Goal: Information Seeking & Learning: Learn about a topic

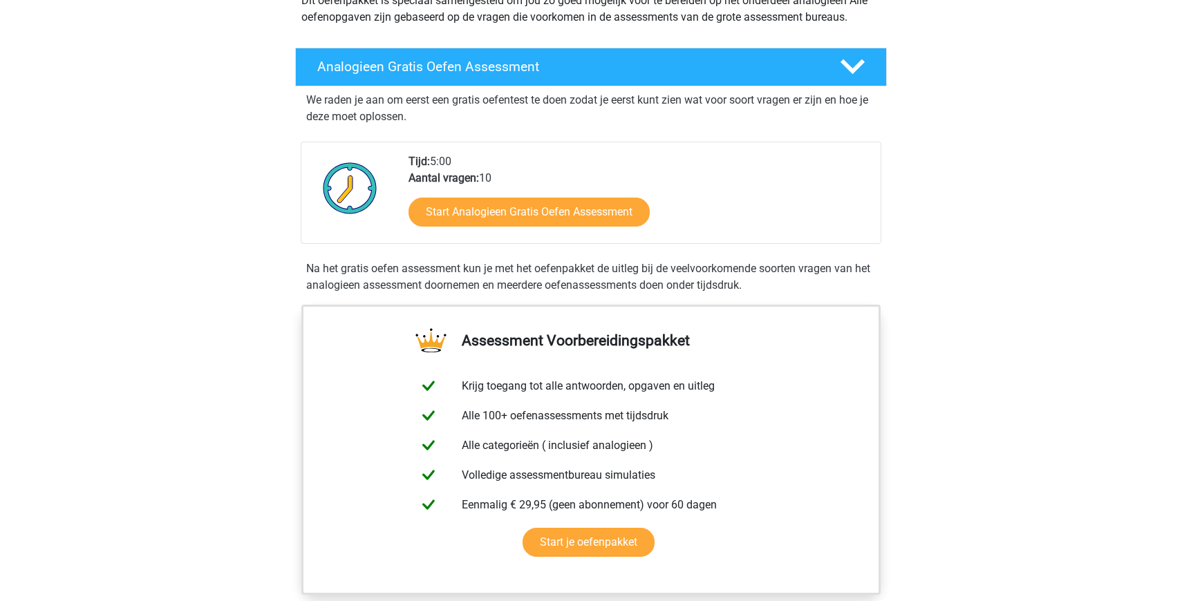
scroll to position [183, 0]
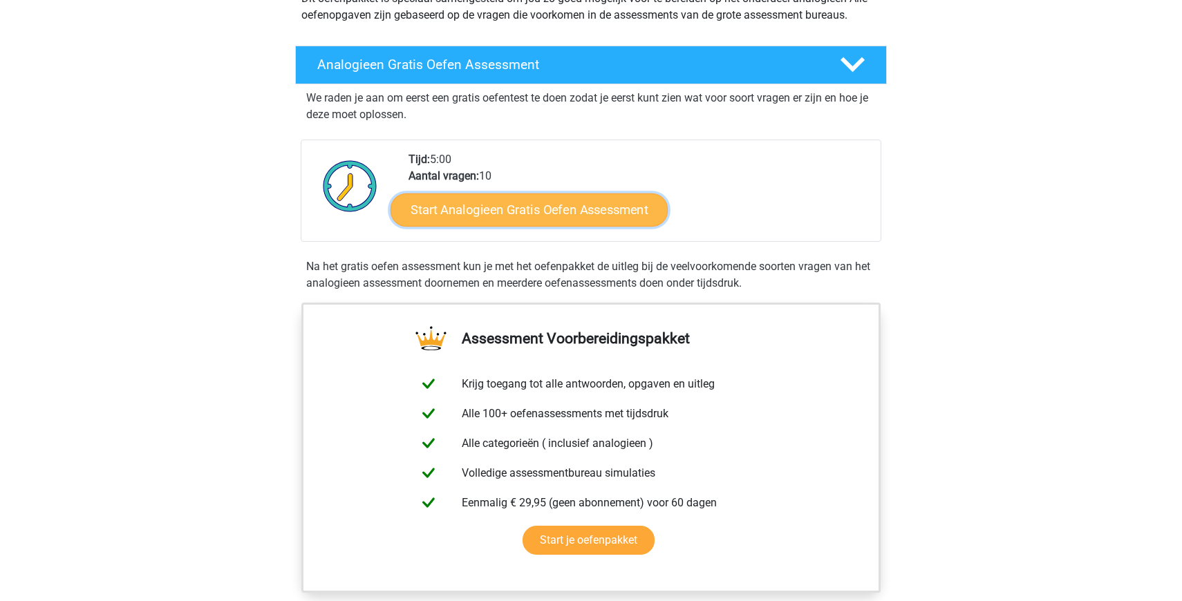
click at [606, 220] on link "Start Analogieen Gratis Oefen Assessment" at bounding box center [529, 209] width 277 height 33
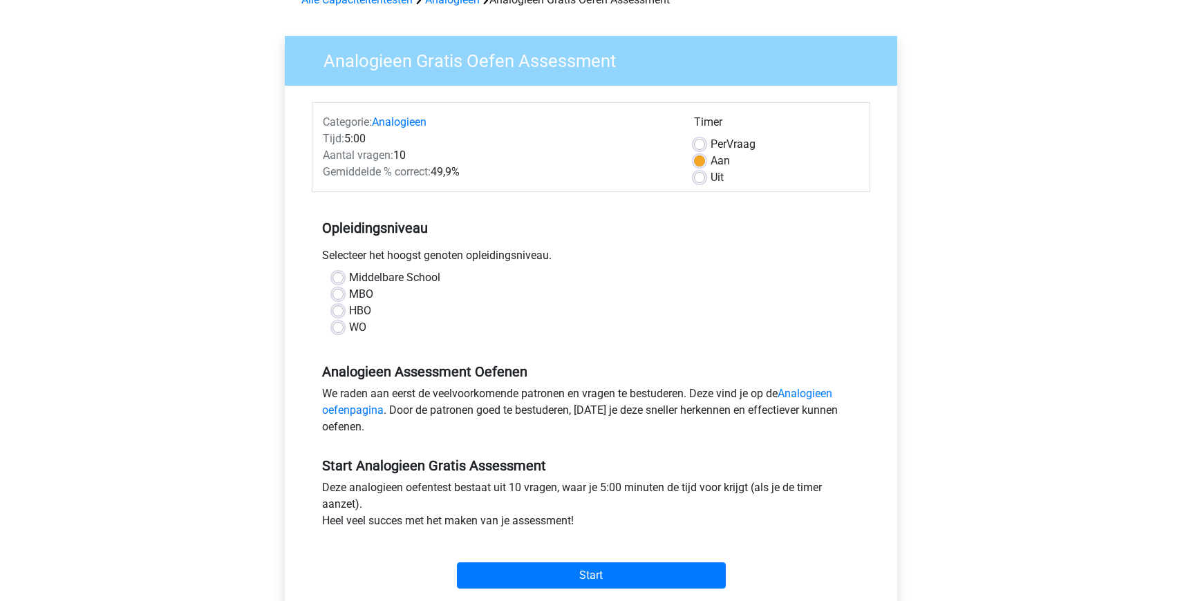
scroll to position [79, 0]
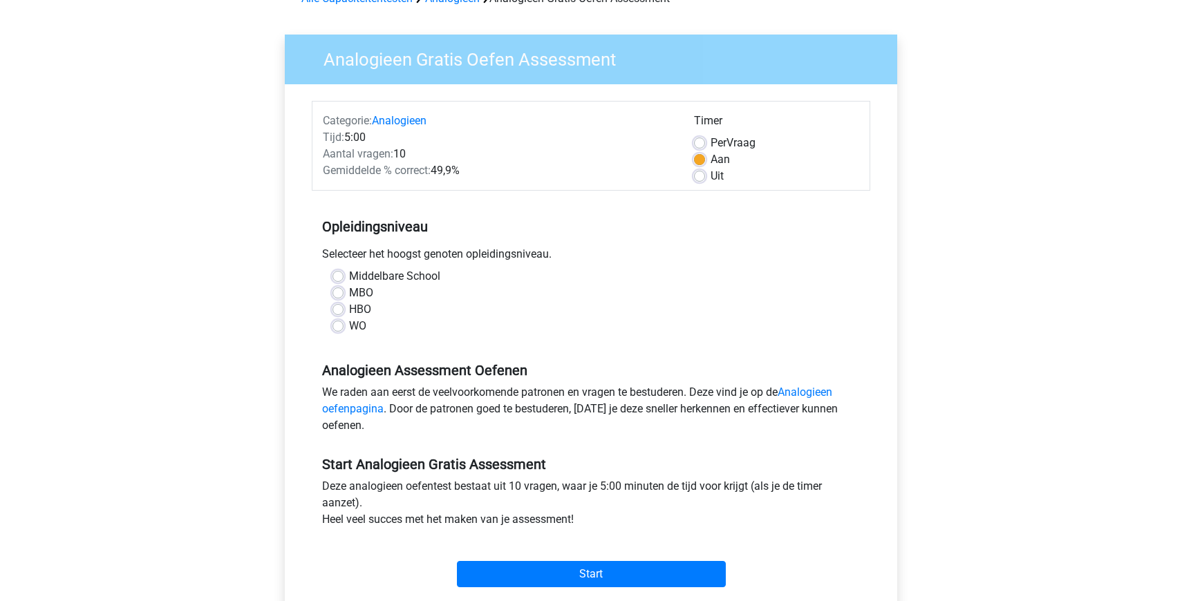
click at [349, 331] on label "WO" at bounding box center [357, 326] width 17 height 17
click at [334, 331] on input "WO" at bounding box center [338, 325] width 11 height 14
radio input "true"
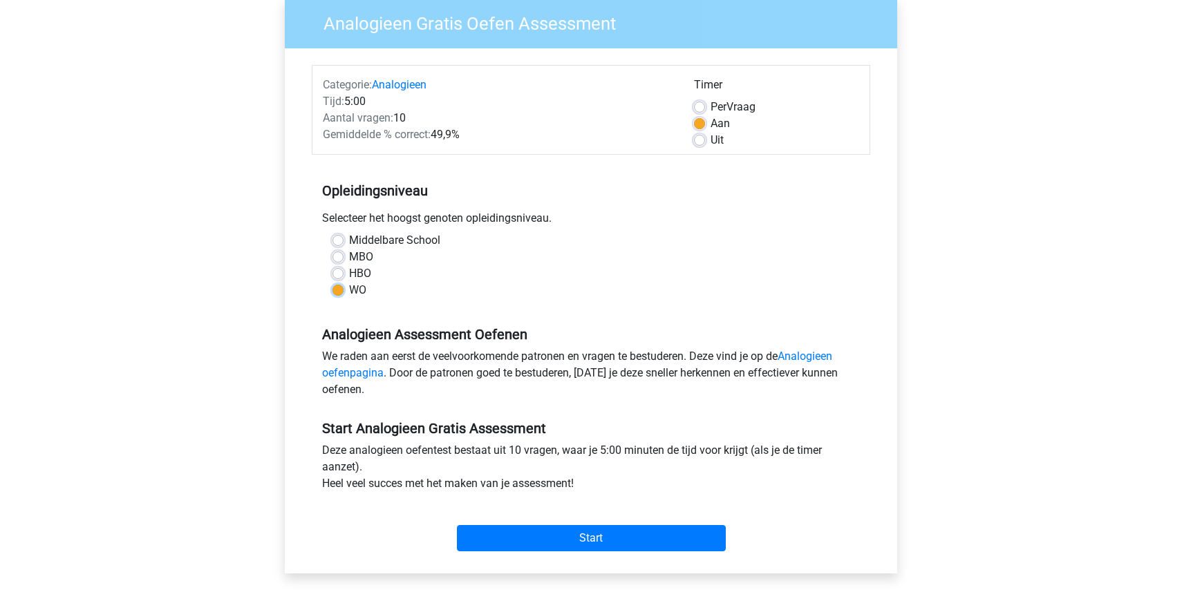
scroll to position [127, 0]
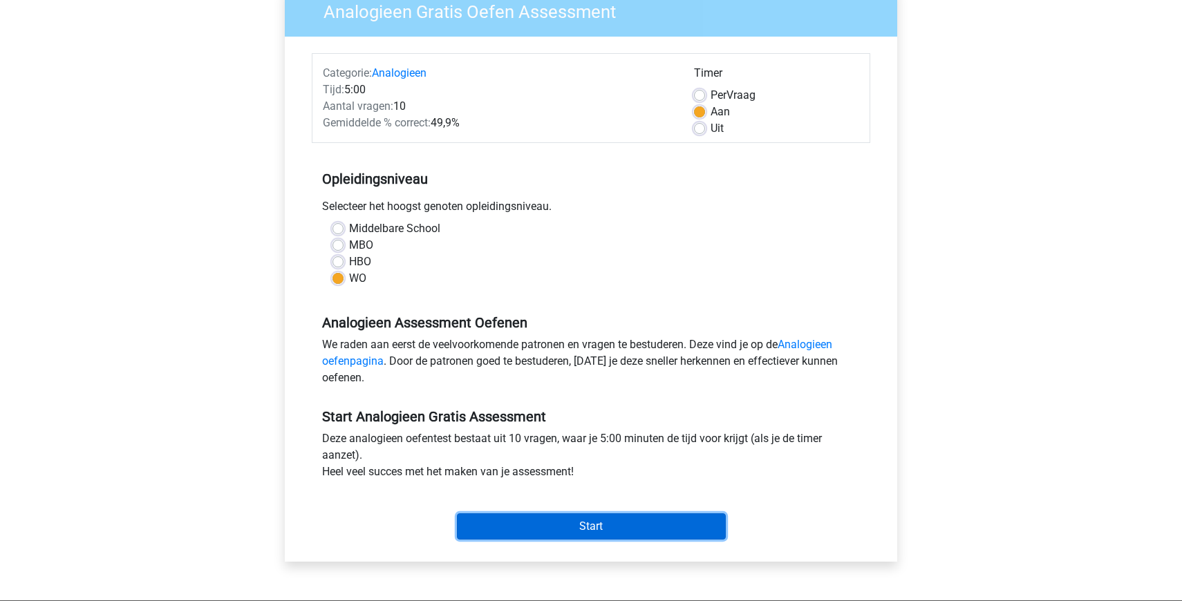
click at [601, 529] on input "Start" at bounding box center [591, 527] width 269 height 26
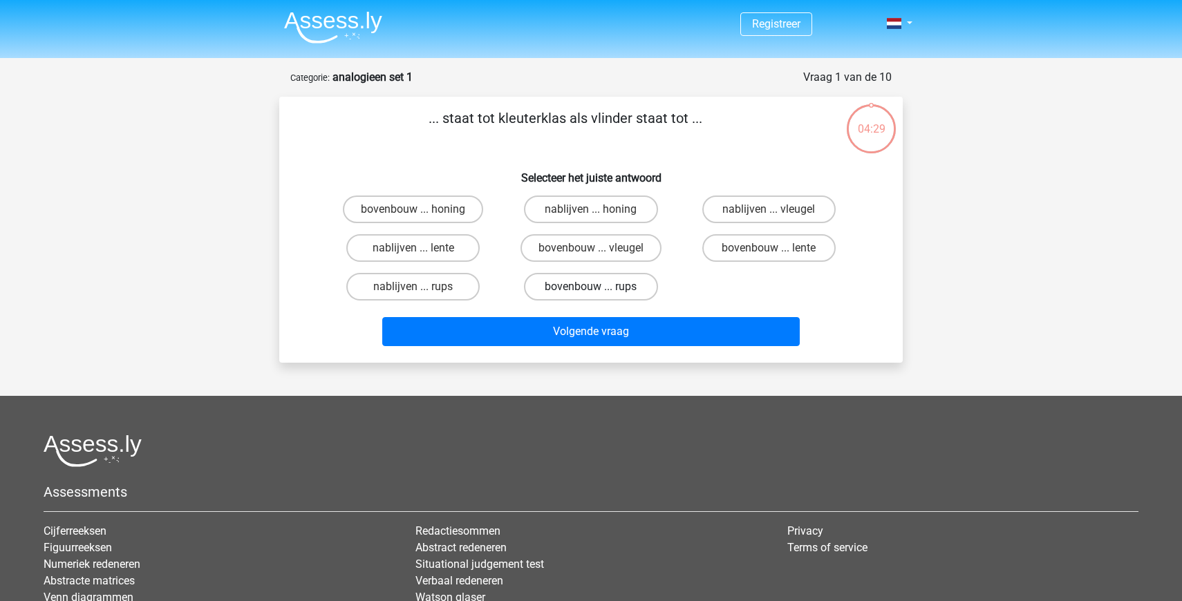
click at [566, 284] on label "bovenbouw ... rups" at bounding box center [590, 287] width 133 height 28
click at [591, 287] on input "bovenbouw ... rups" at bounding box center [595, 291] width 9 height 9
radio input "true"
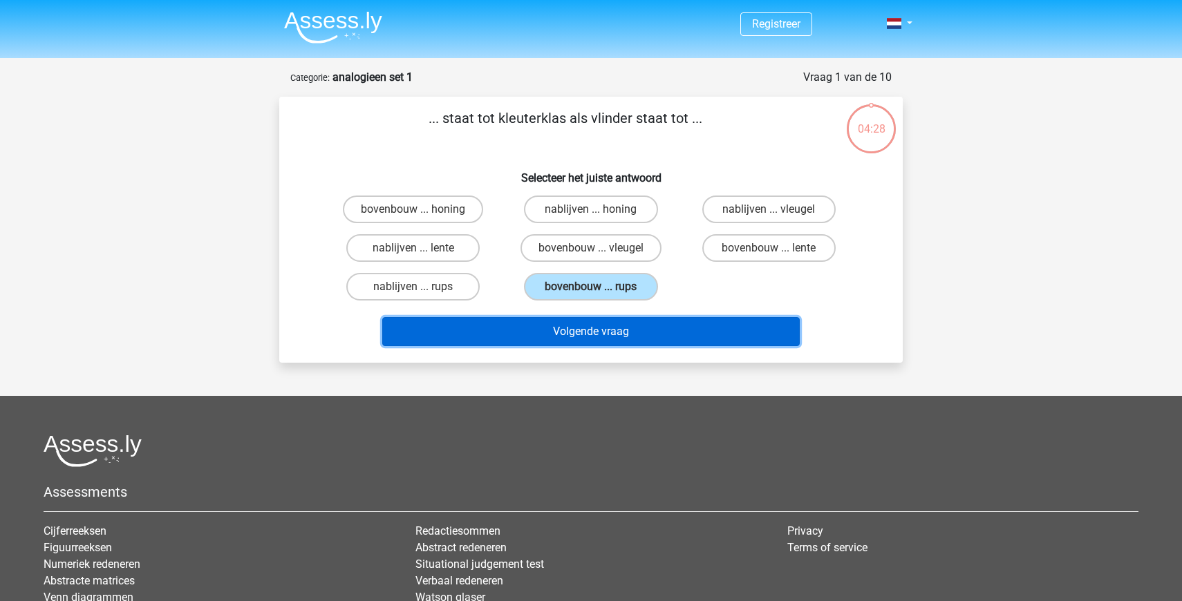
click at [581, 326] on button "Volgende vraag" at bounding box center [591, 331] width 418 height 29
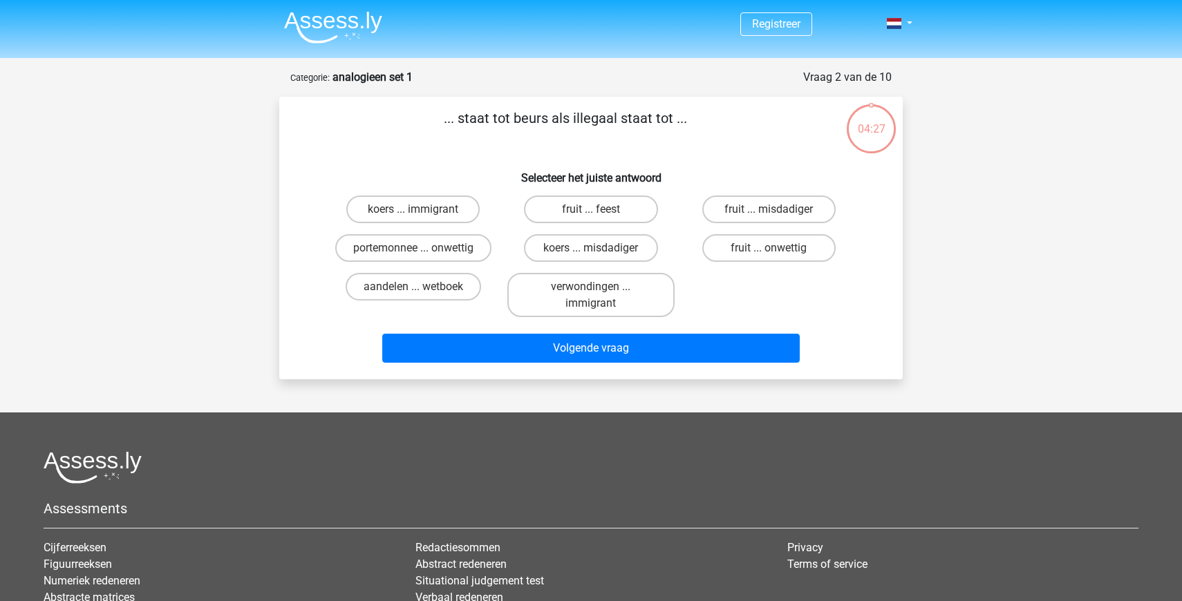
scroll to position [69, 0]
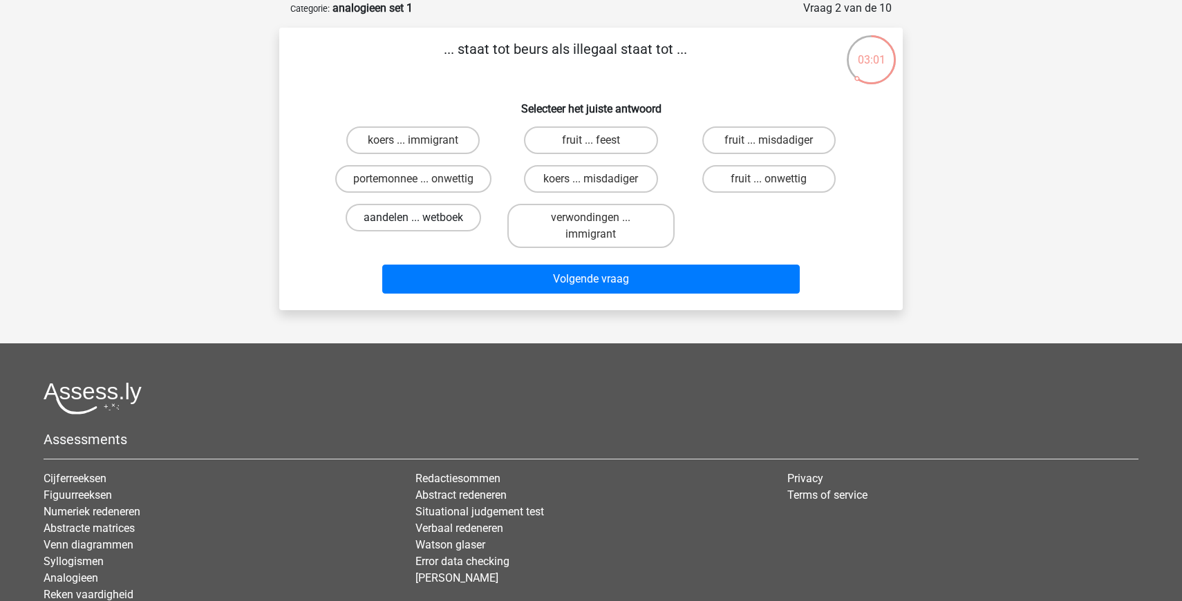
click at [456, 218] on label "aandelen ... wetboek" at bounding box center [414, 218] width 136 height 28
click at [422, 218] on input "aandelen ... wetboek" at bounding box center [417, 222] width 9 height 9
radio input "true"
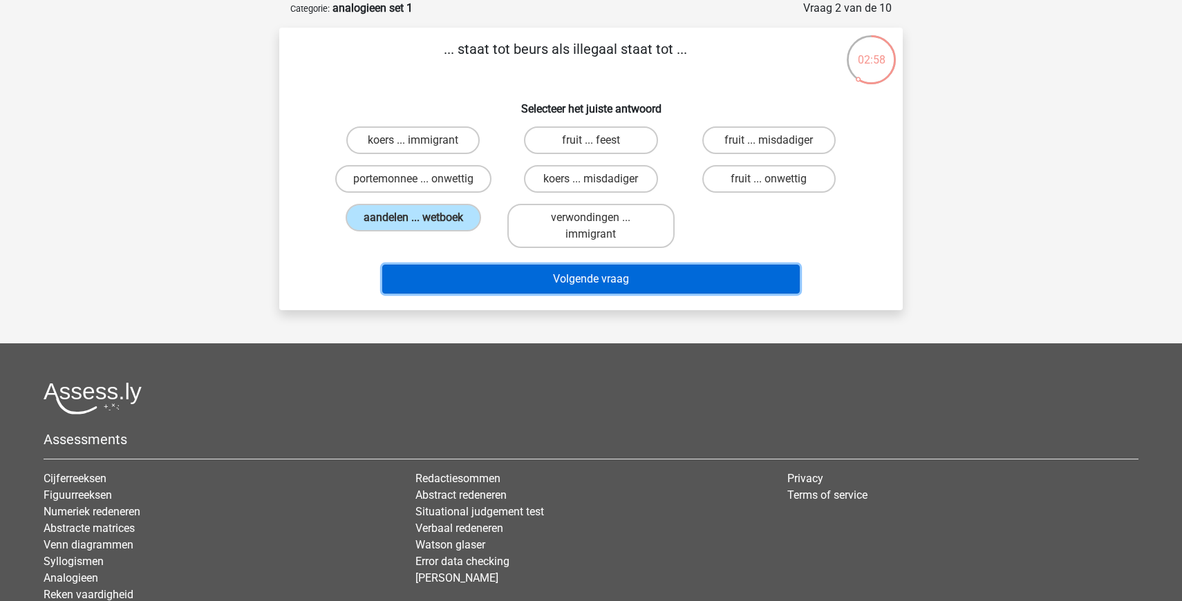
click at [503, 277] on button "Volgende vraag" at bounding box center [591, 279] width 418 height 29
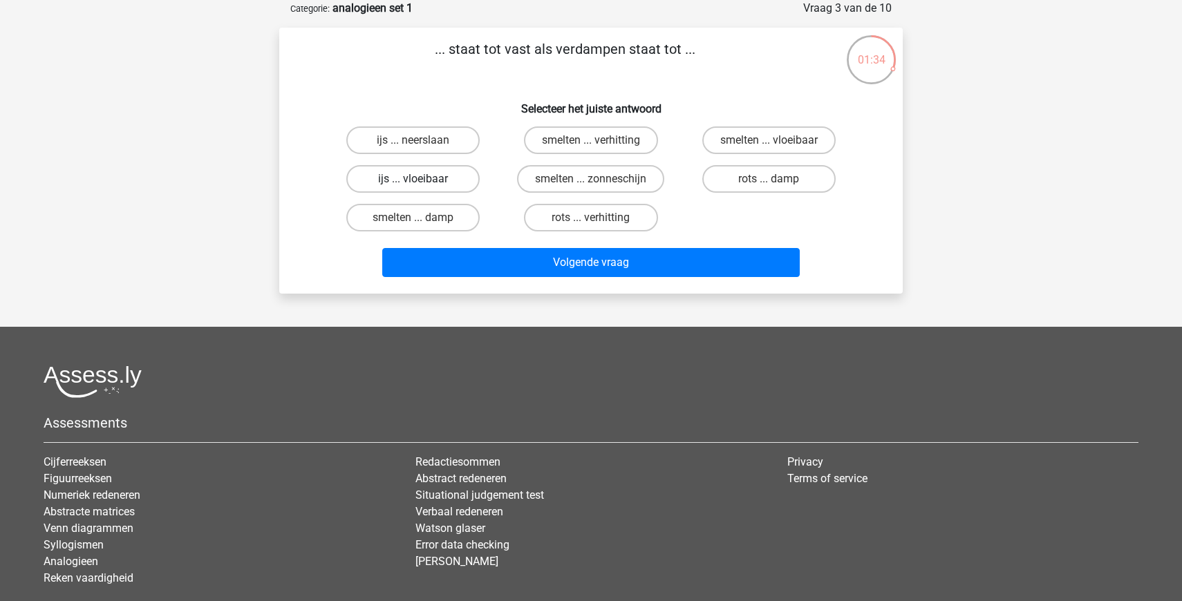
click at [428, 186] on label "ijs ... vloeibaar" at bounding box center [412, 179] width 133 height 28
click at [422, 186] on input "ijs ... vloeibaar" at bounding box center [417, 183] width 9 height 9
radio input "true"
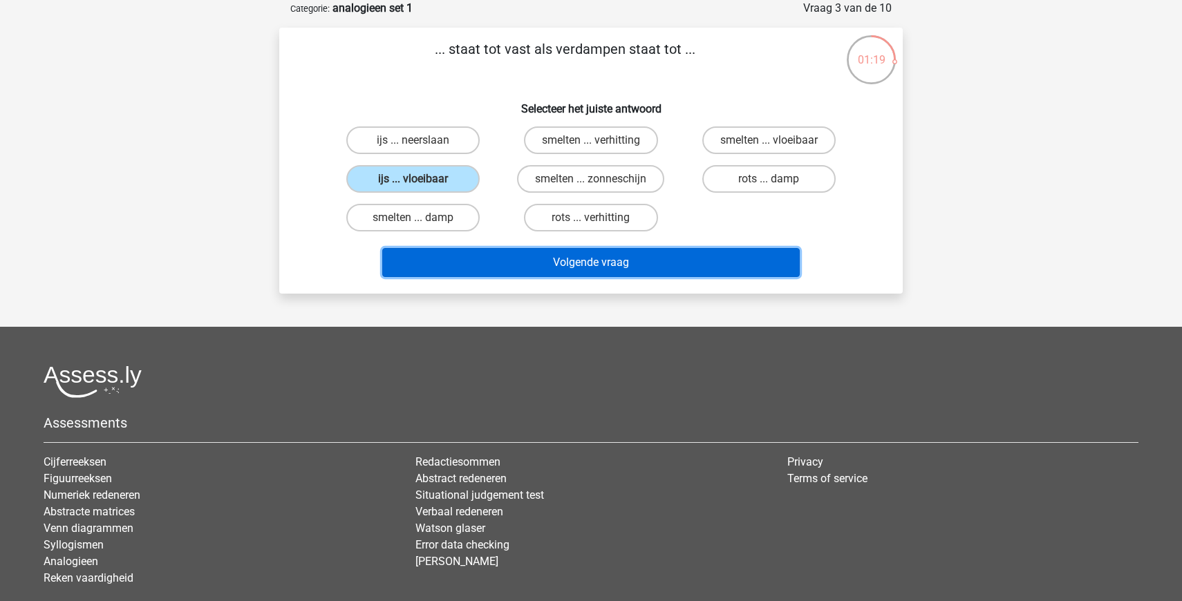
click at [521, 253] on button "Volgende vraag" at bounding box center [591, 262] width 418 height 29
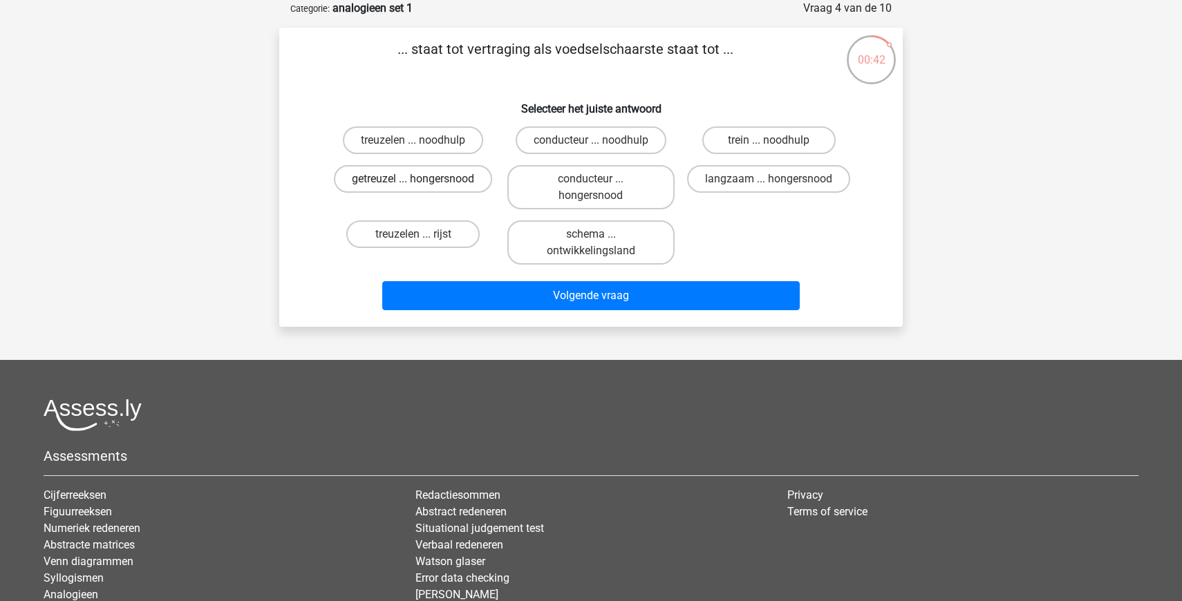
click at [444, 181] on label "getreuzel ... hongersnood" at bounding box center [413, 179] width 158 height 28
click at [422, 181] on input "getreuzel ... hongersnood" at bounding box center [417, 183] width 9 height 9
radio input "true"
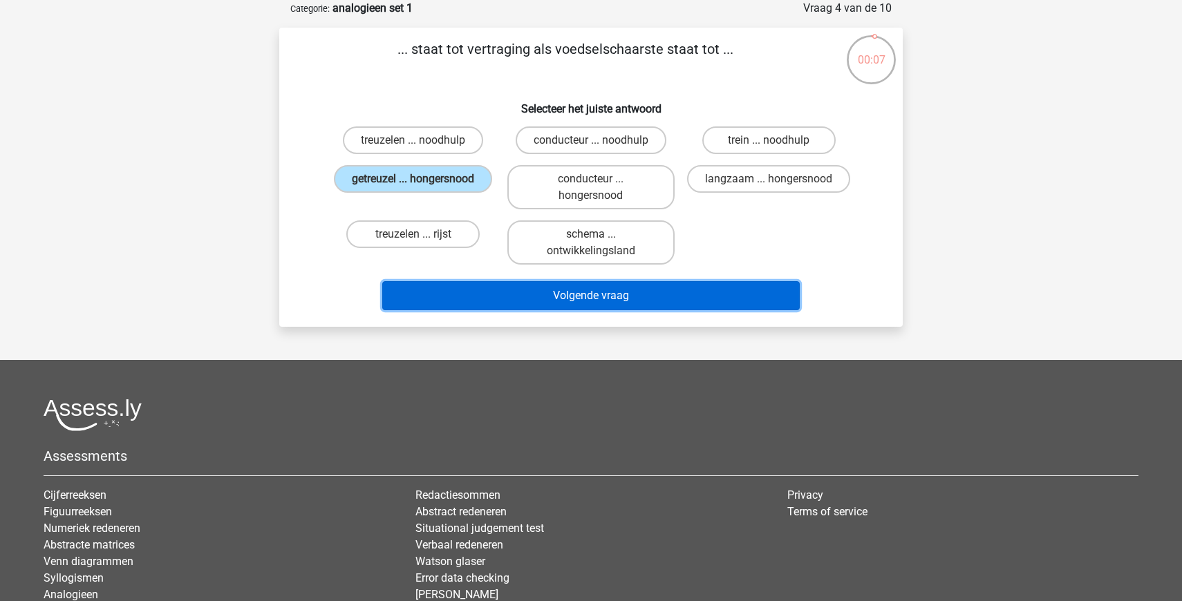
click at [599, 288] on button "Volgende vraag" at bounding box center [591, 295] width 418 height 29
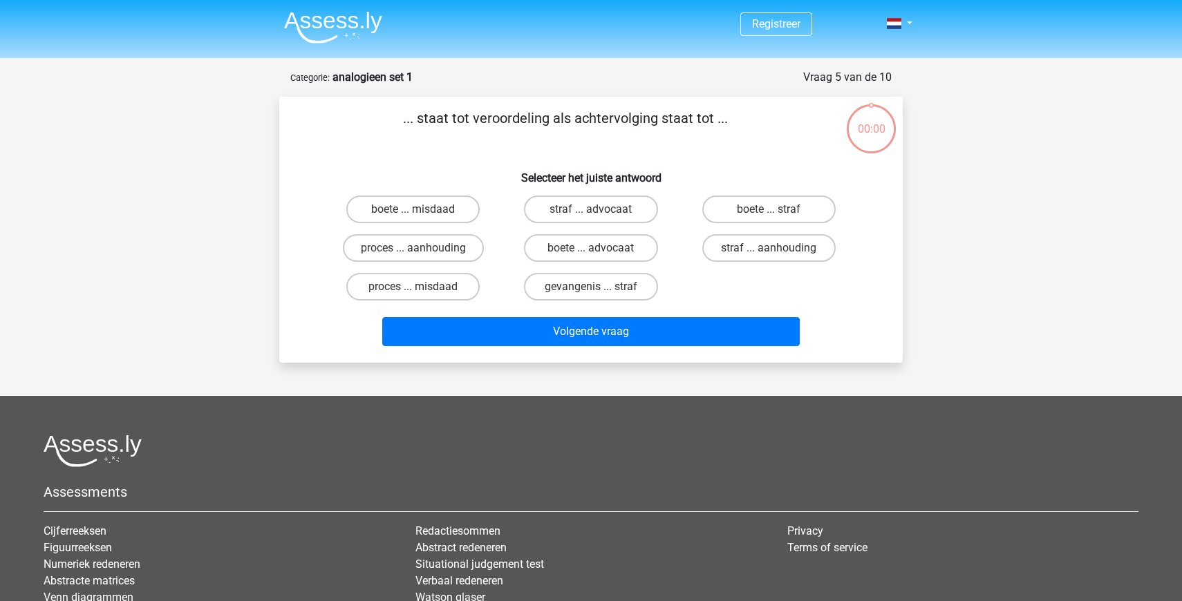
scroll to position [69, 0]
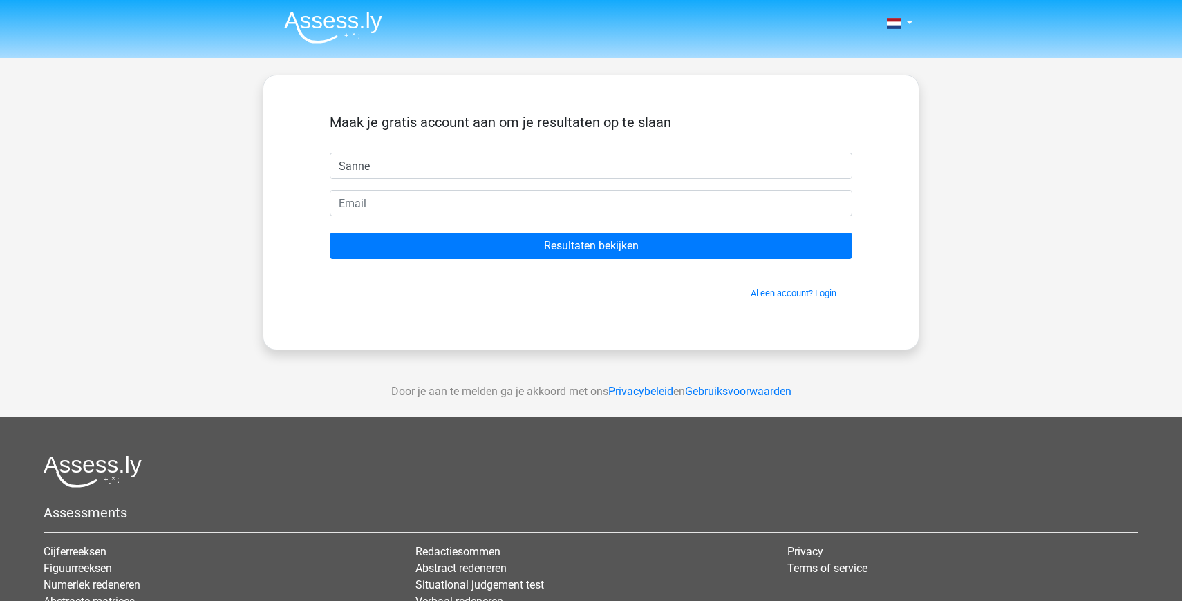
type input "Sanne"
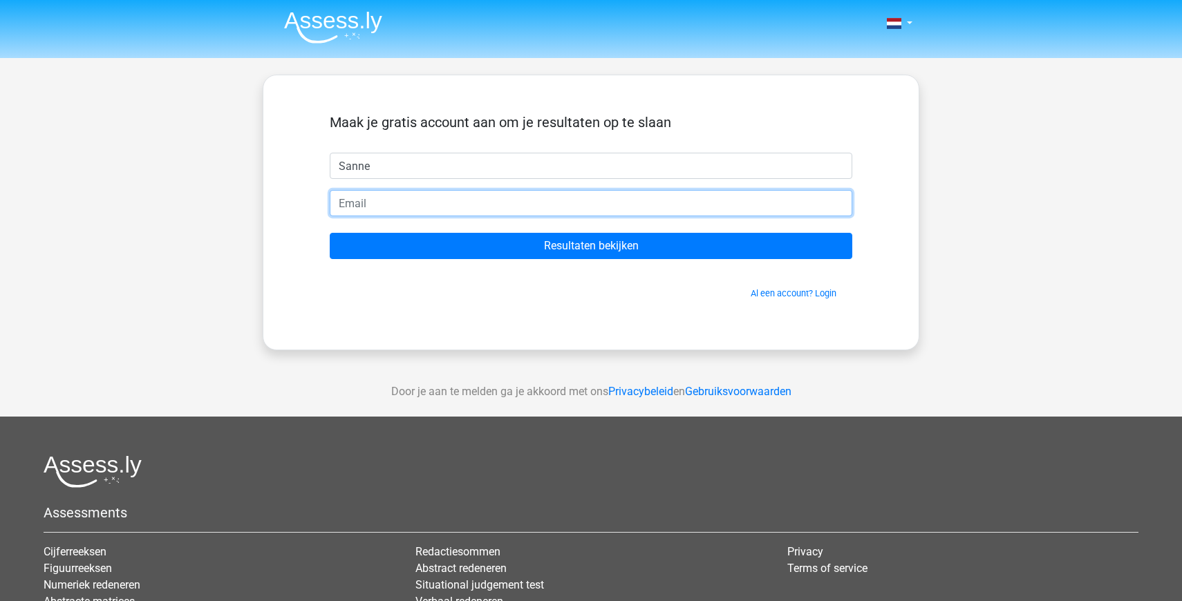
click at [478, 205] on input "email" at bounding box center [591, 203] width 523 height 26
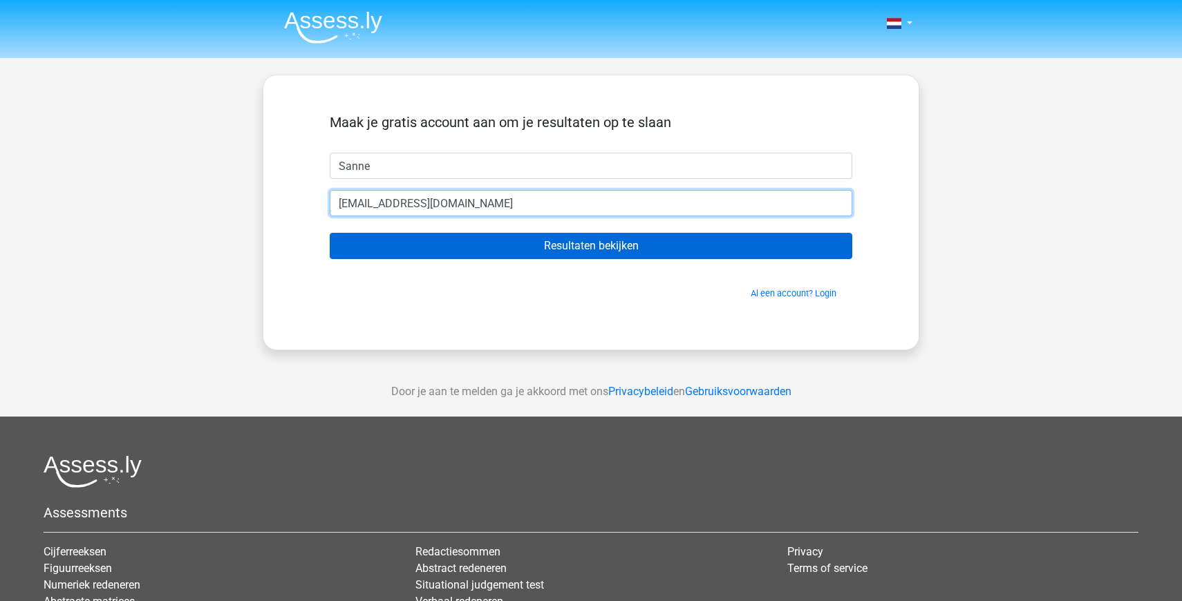
type input "[EMAIL_ADDRESS][DOMAIN_NAME]"
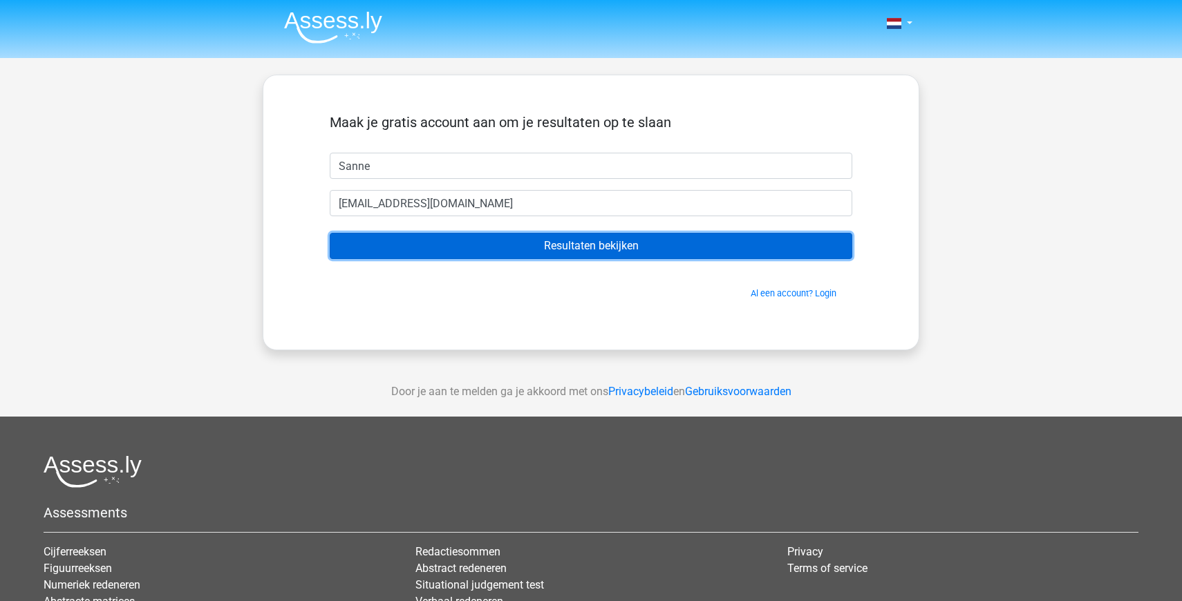
click at [705, 246] on input "Resultaten bekijken" at bounding box center [591, 246] width 523 height 26
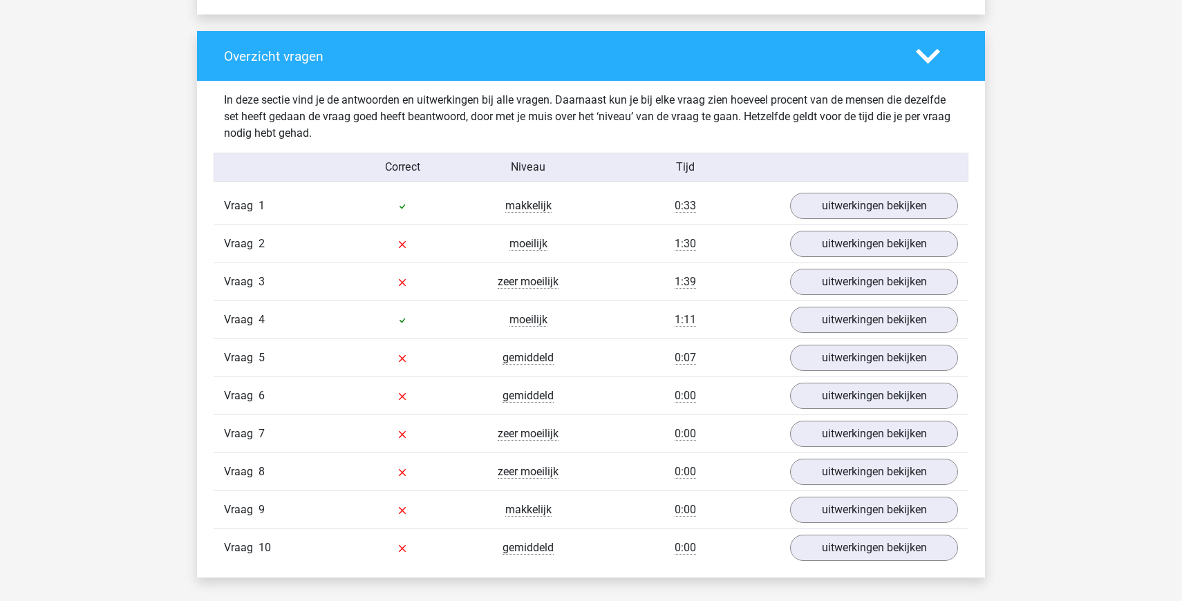
scroll to position [1065, 0]
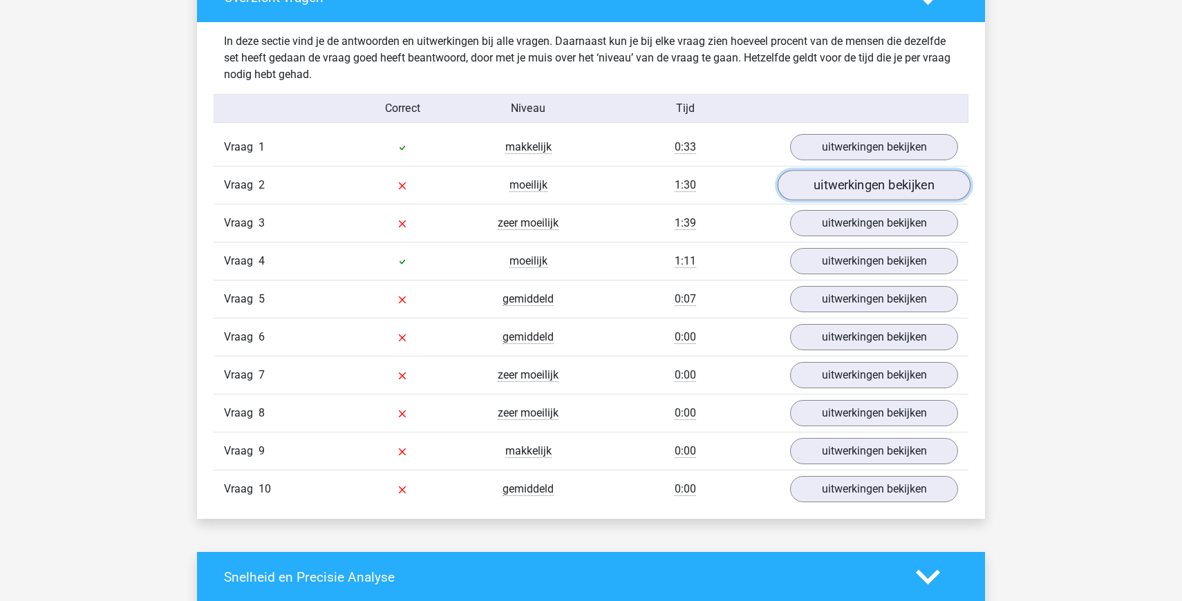
click at [852, 186] on link "uitwerkingen bekijken" at bounding box center [874, 185] width 193 height 30
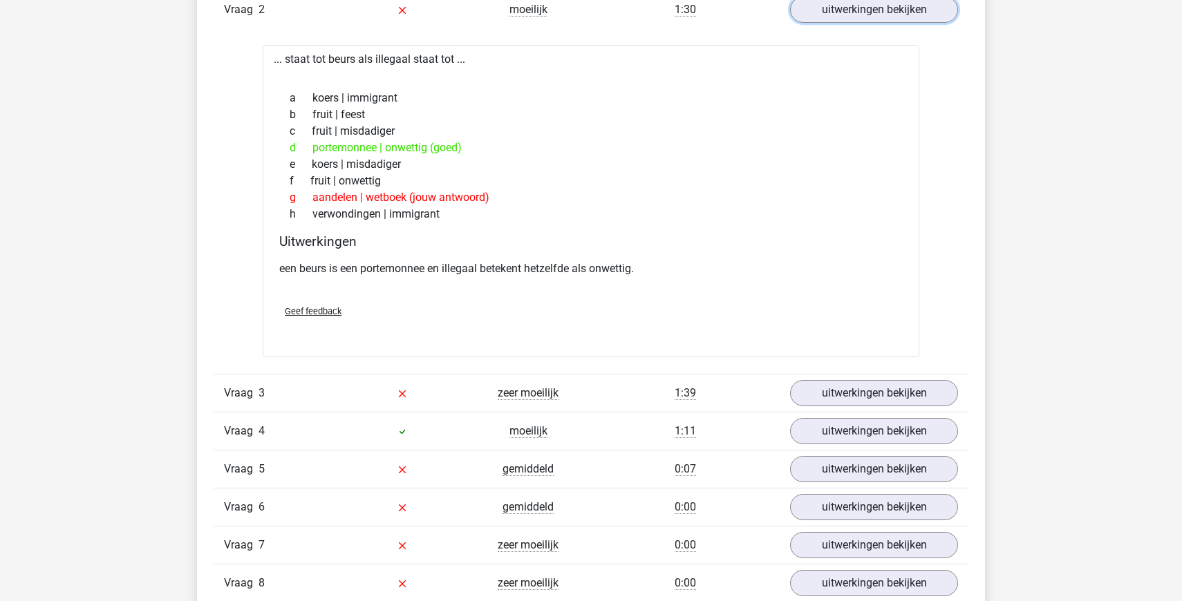
scroll to position [1249, 0]
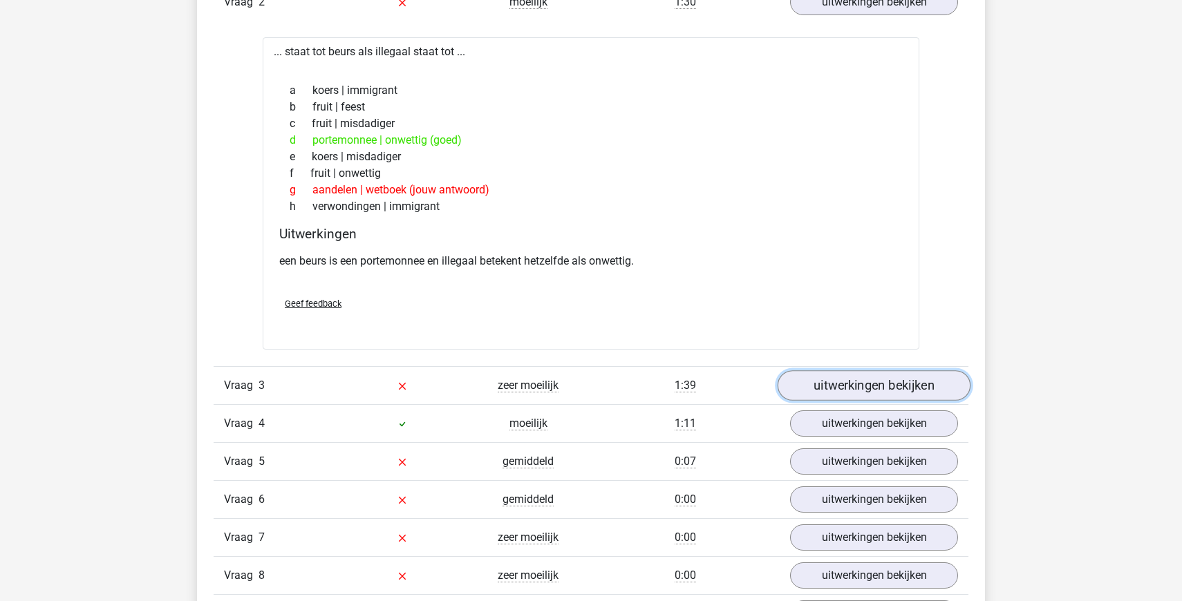
click at [884, 397] on link "uitwerkingen bekijken" at bounding box center [874, 386] width 193 height 30
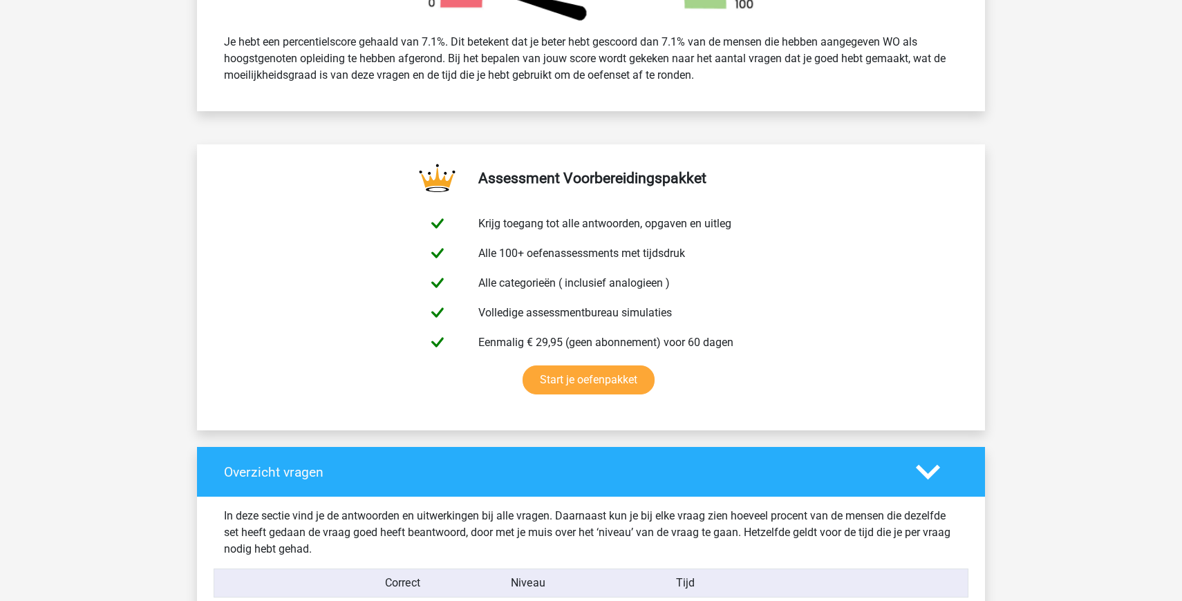
scroll to position [0, 0]
